Goal: Transaction & Acquisition: Purchase product/service

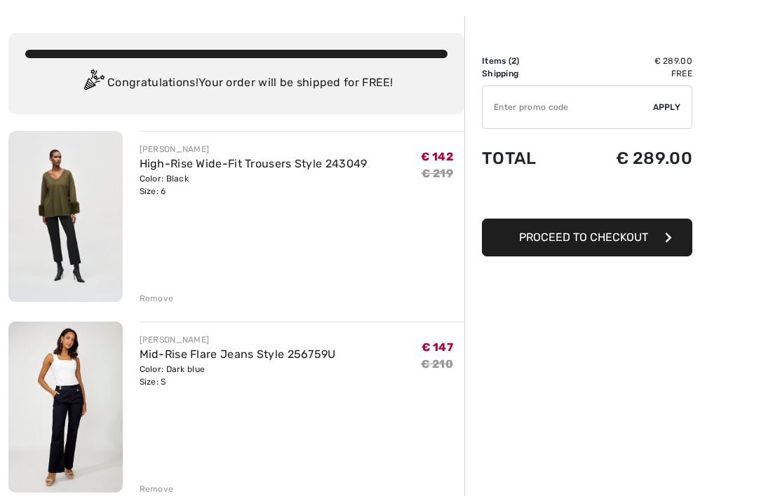
scroll to position [55, 0]
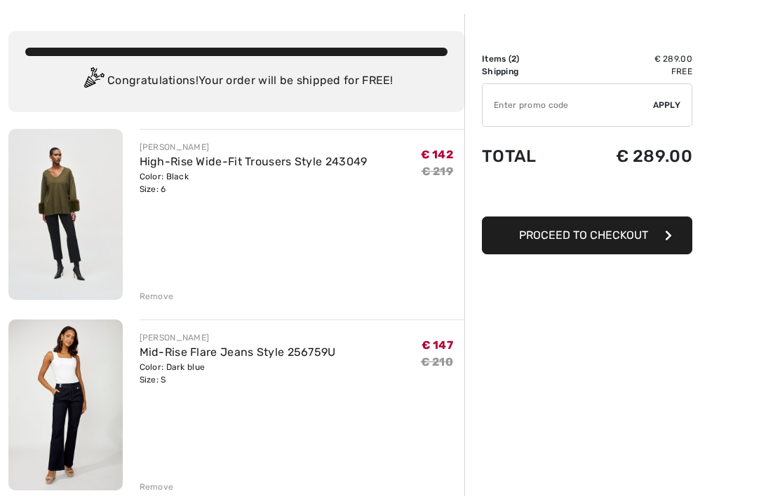
click at [75, 407] on img at bounding box center [65, 405] width 114 height 171
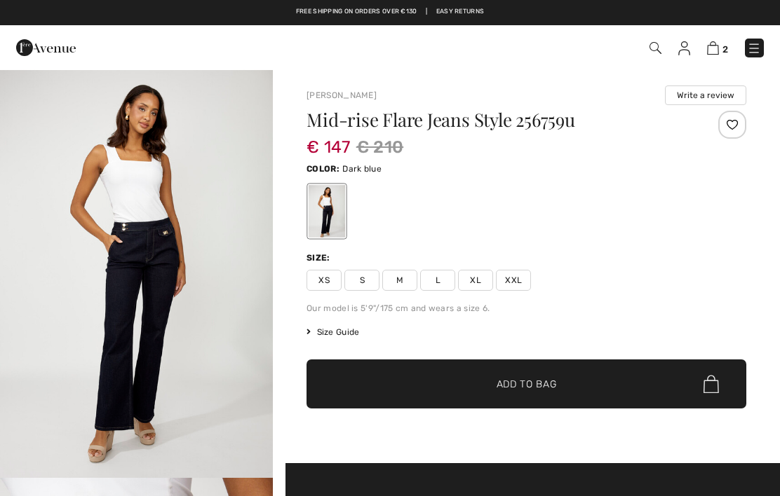
click at [206, 285] on img "1 / 4" at bounding box center [136, 273] width 273 height 409
click at [717, 51] on img at bounding box center [713, 47] width 12 height 13
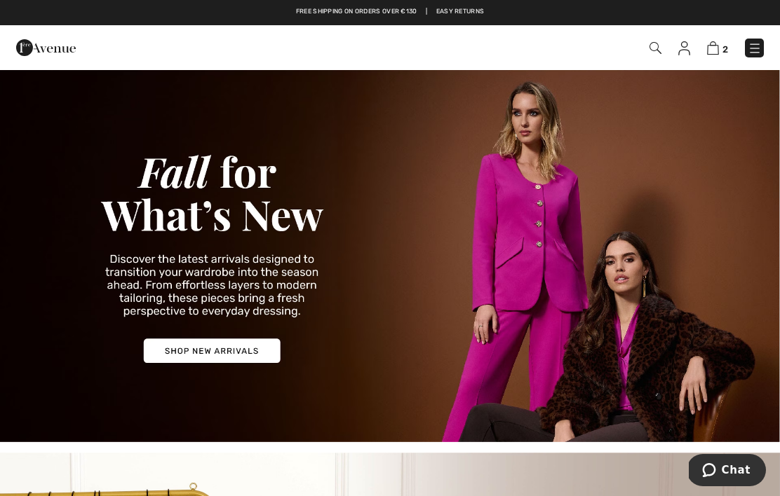
click at [651, 54] on img at bounding box center [655, 48] width 12 height 12
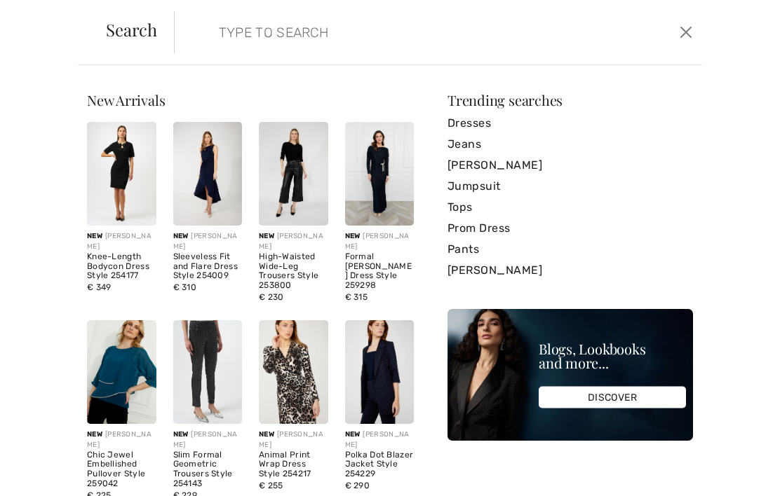
click at [233, 39] on input "search" at bounding box center [383, 32] width 351 height 42
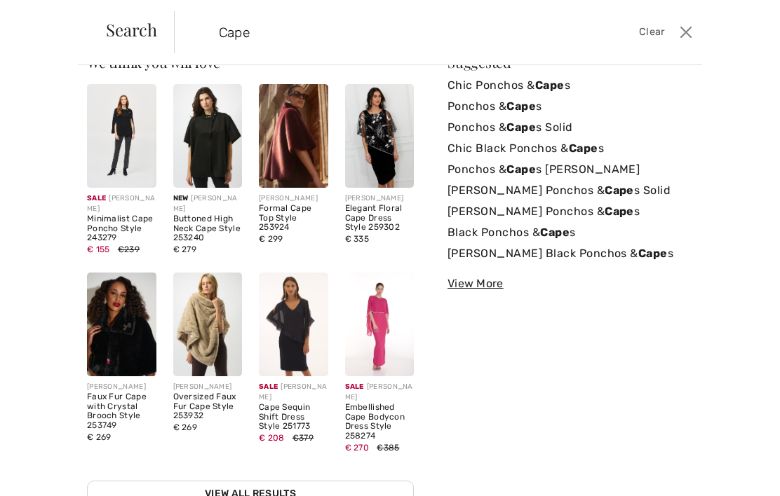
scroll to position [37, 0]
type input "Cape"
click at [129, 344] on img at bounding box center [121, 325] width 69 height 104
click at [115, 407] on div "Faux Fur Cape with Crystal Brooch Style 253749" at bounding box center [121, 412] width 69 height 39
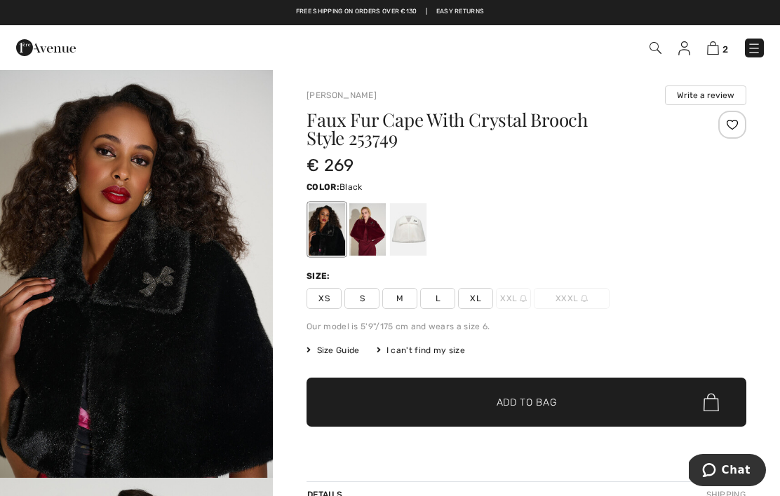
click at [201, 333] on img "1 / 4" at bounding box center [136, 273] width 273 height 409
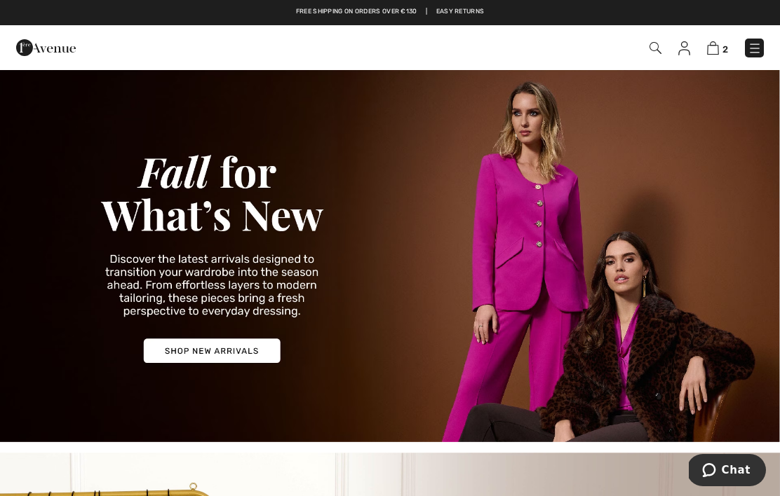
click at [642, 43] on span "2" at bounding box center [550, 48] width 427 height 19
click at [646, 49] on span "2" at bounding box center [550, 48] width 427 height 19
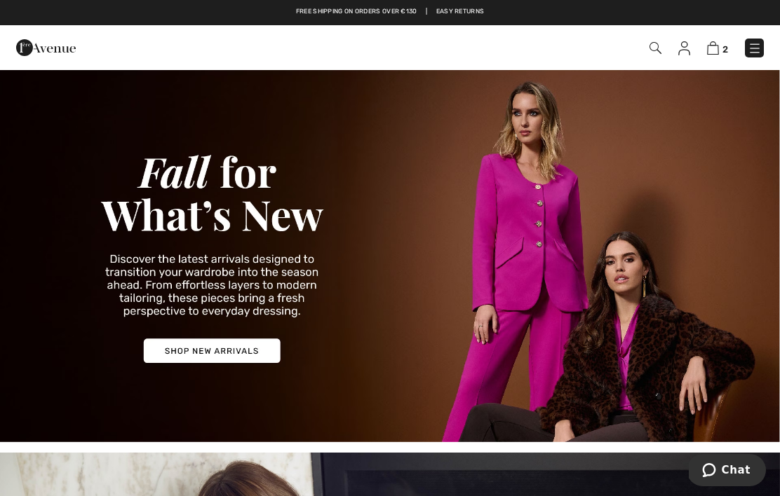
click at [652, 46] on img at bounding box center [655, 48] width 12 height 12
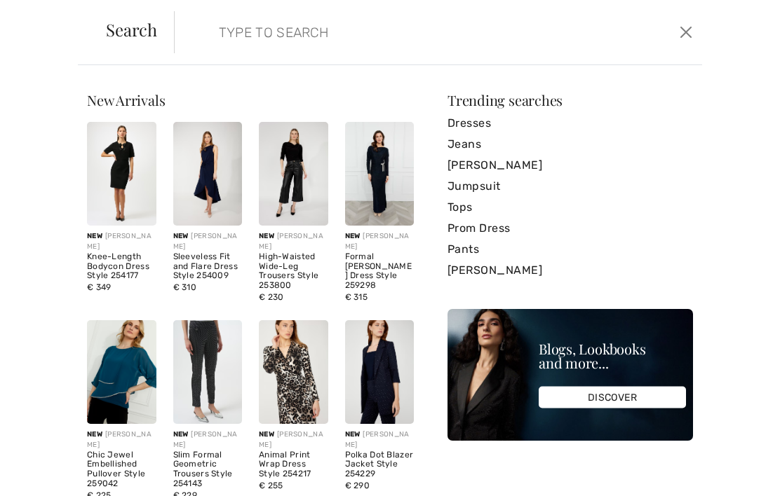
click at [283, 36] on input "search" at bounding box center [383, 32] width 351 height 42
type input "Cape"
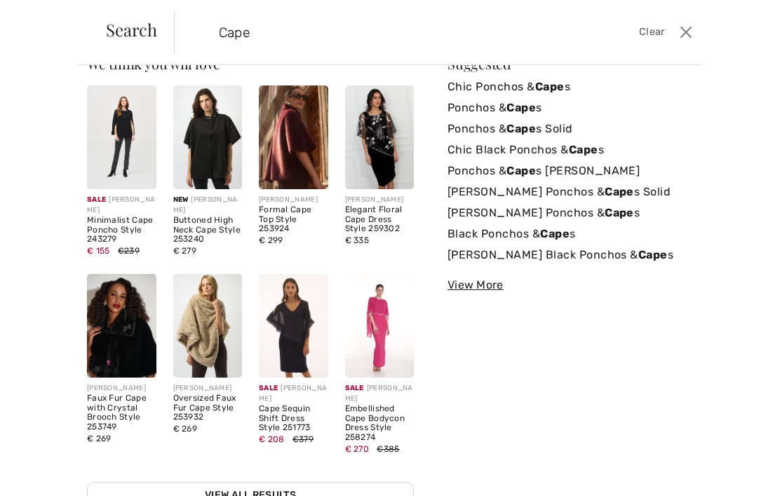
scroll to position [37, 0]
click at [531, 171] on strong "Cape" at bounding box center [520, 169] width 29 height 13
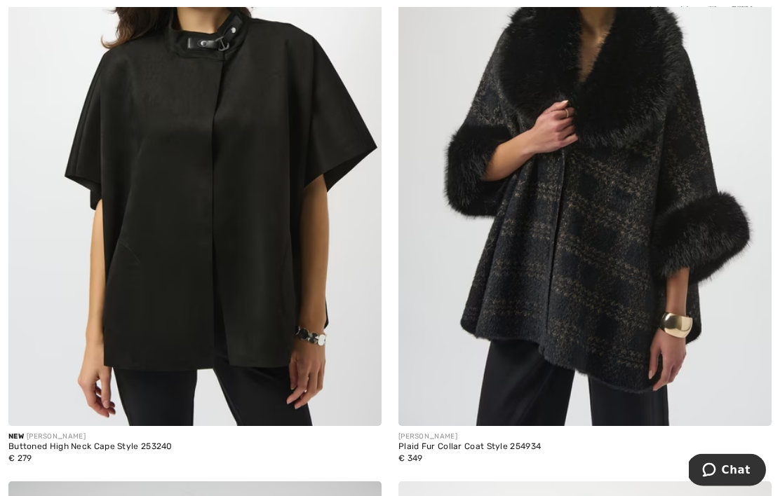
scroll to position [308, 0]
click at [615, 254] on img at bounding box center [584, 146] width 373 height 559
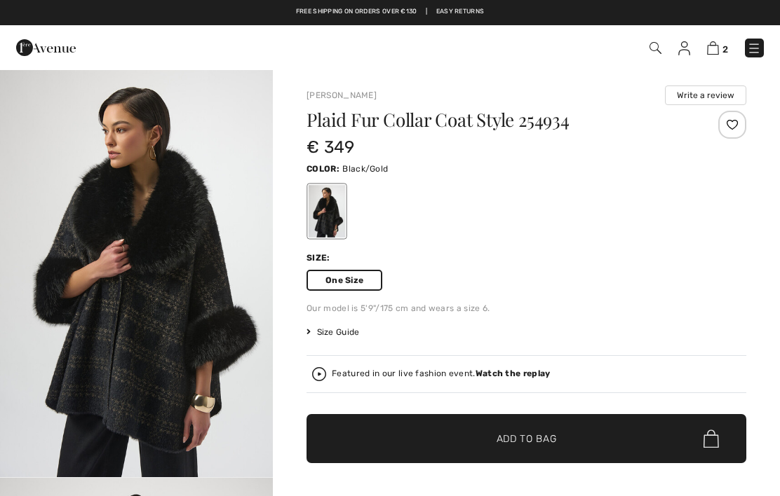
click at [189, 264] on img "1 / 5" at bounding box center [136, 273] width 273 height 409
click at [532, 437] on span "Add to Bag" at bounding box center [526, 439] width 60 height 15
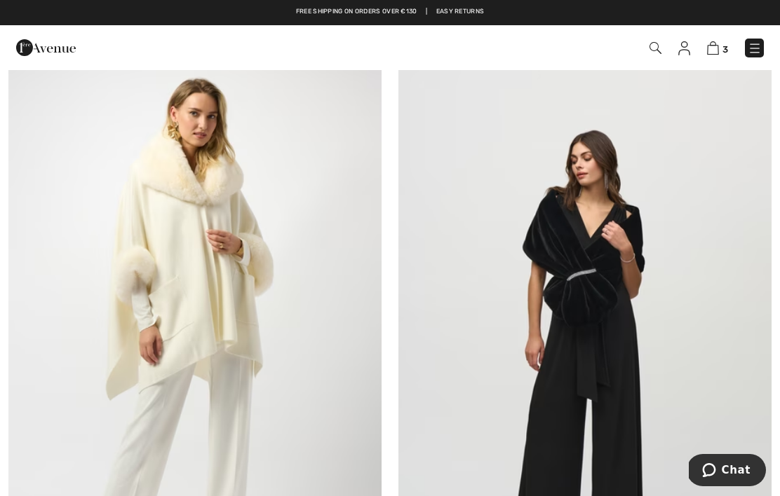
scroll to position [1983, 0]
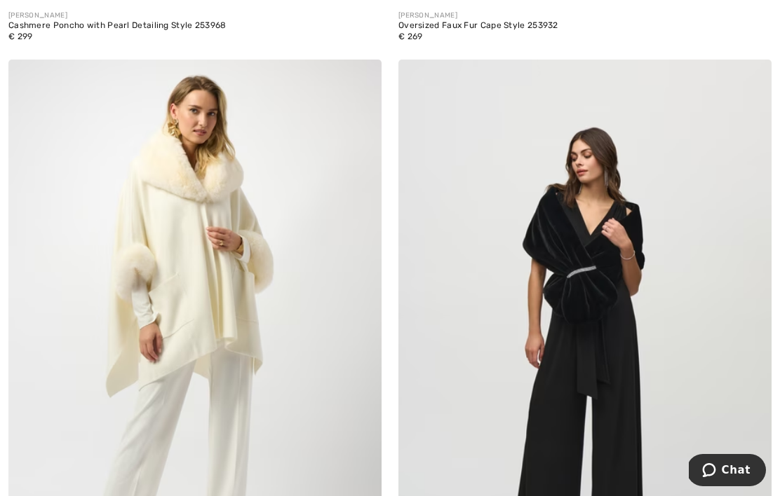
click at [208, 272] on img at bounding box center [194, 339] width 373 height 559
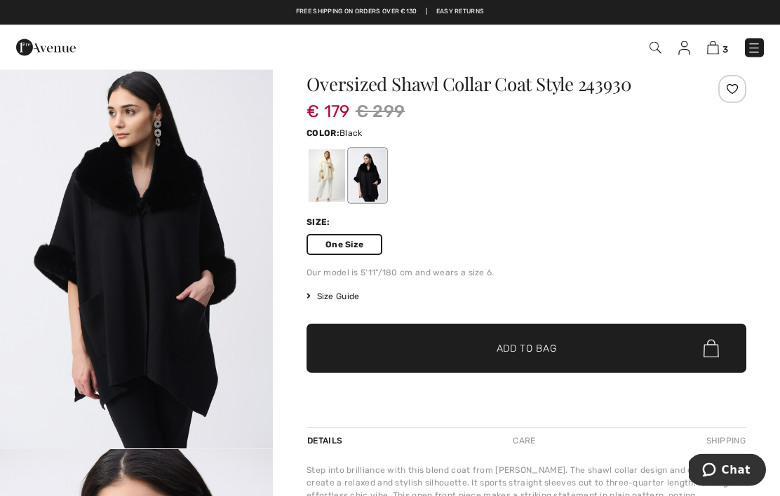
scroll to position [27, 0]
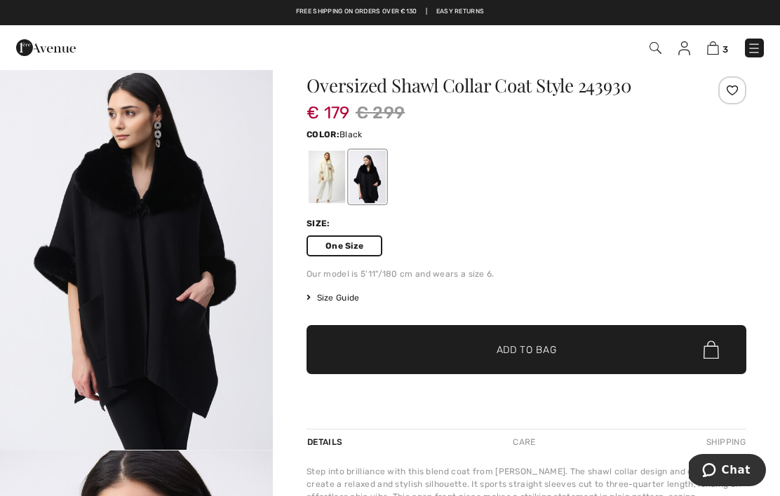
click at [187, 313] on img "1 / 5" at bounding box center [136, 245] width 273 height 409
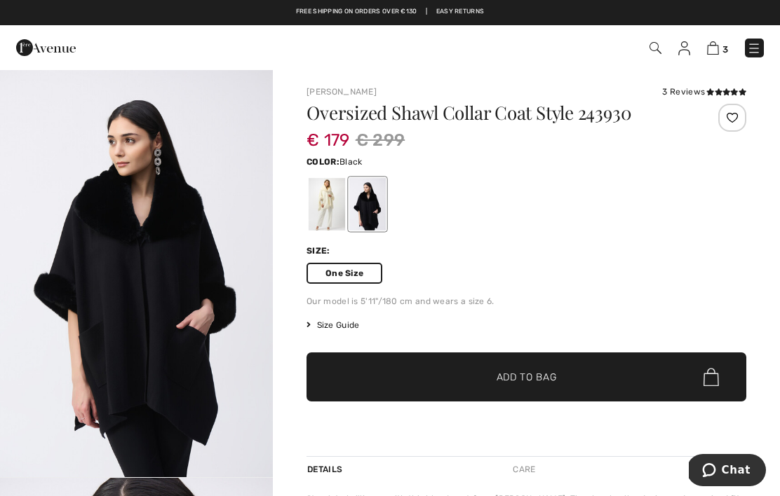
click at [328, 205] on div at bounding box center [326, 204] width 36 height 53
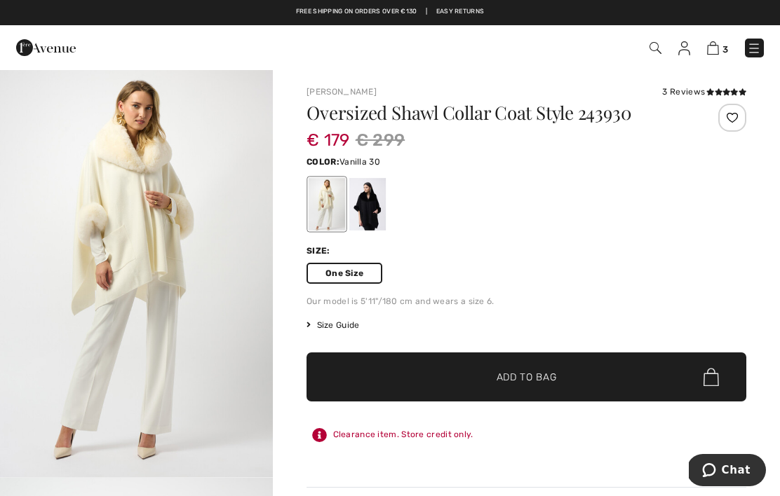
click at [367, 196] on div at bounding box center [367, 204] width 36 height 53
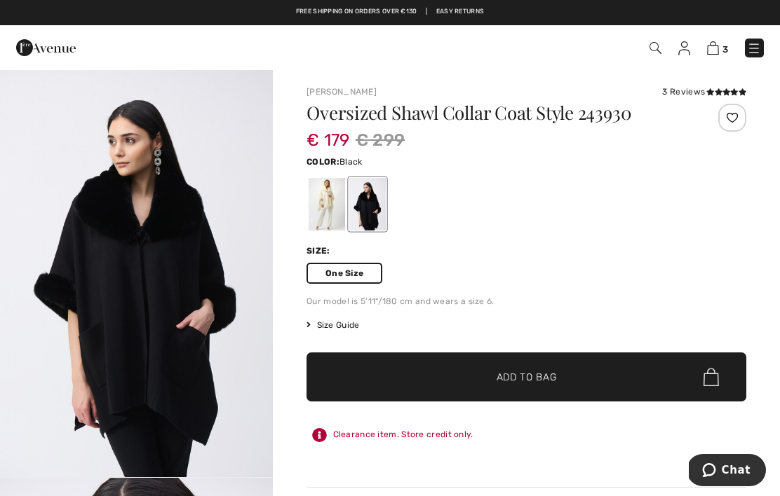
scroll to position [10, 0]
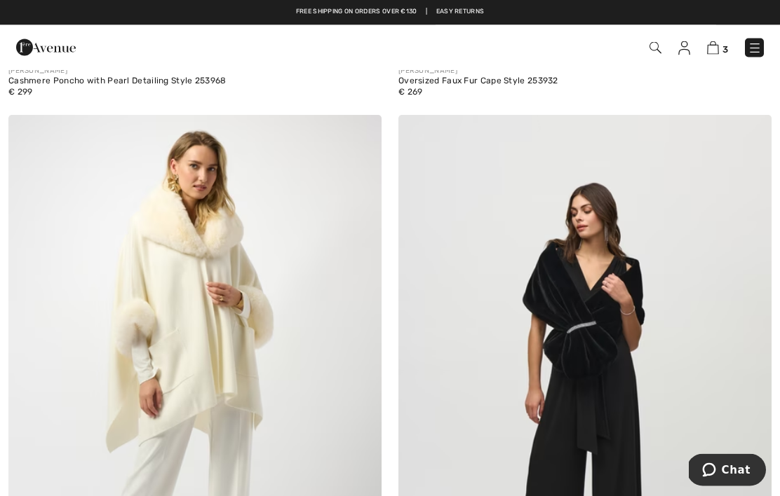
scroll to position [1927, 0]
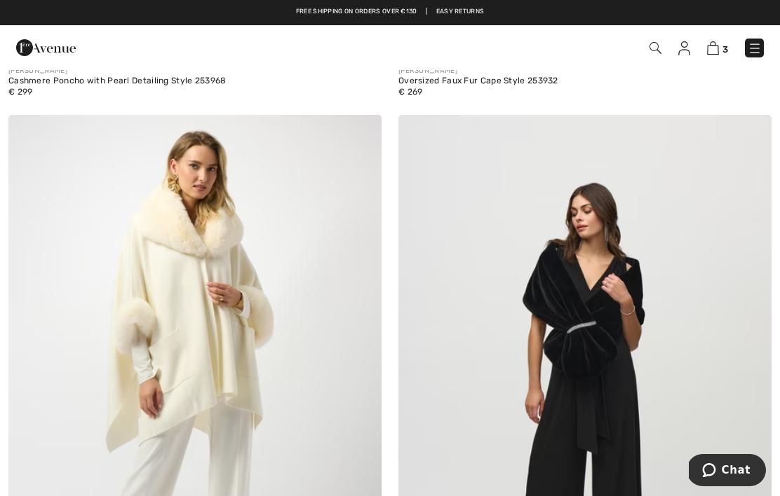
click at [216, 260] on img at bounding box center [194, 394] width 373 height 559
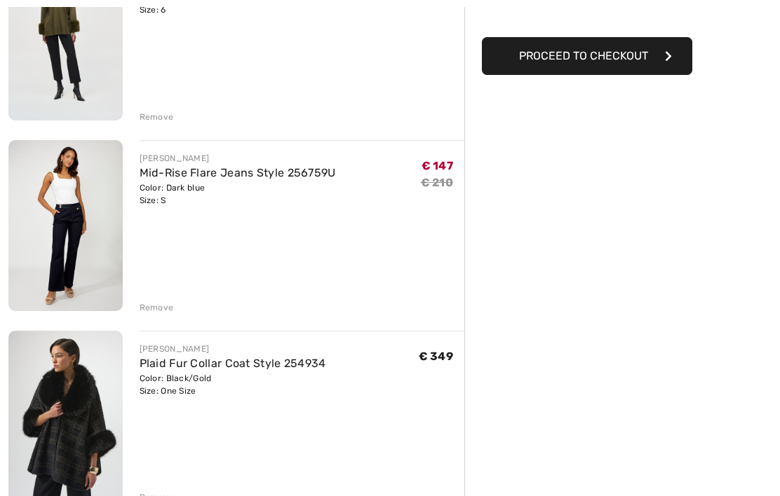
scroll to position [236, 0]
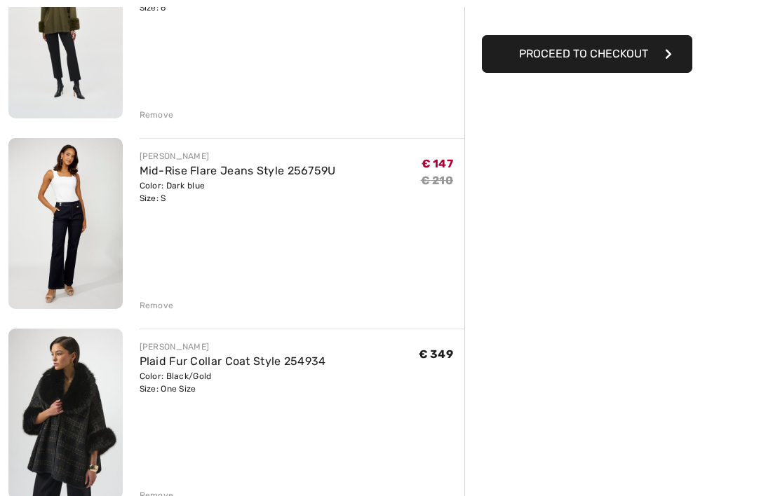
click at [89, 423] on img at bounding box center [65, 414] width 114 height 170
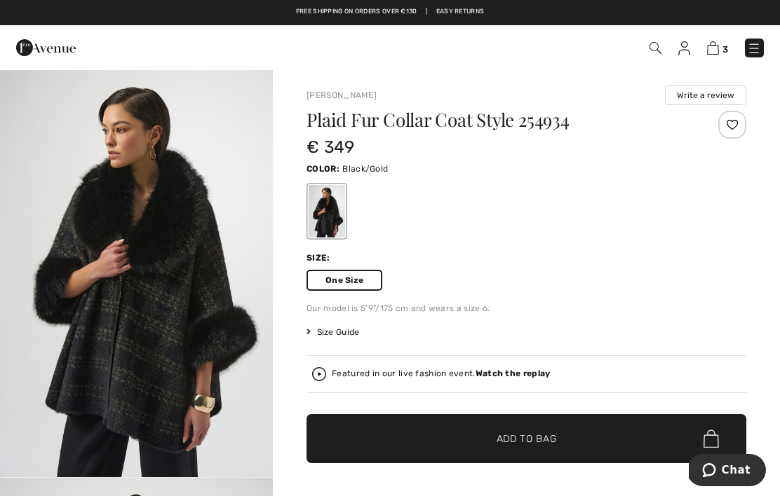
click at [197, 240] on img "1 / 5" at bounding box center [136, 273] width 273 height 409
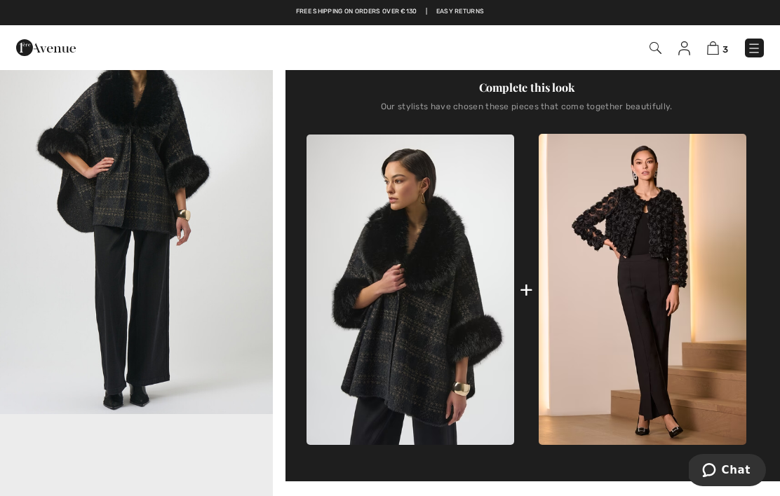
scroll to position [471, 0]
